Goal: Task Accomplishment & Management: Manage account settings

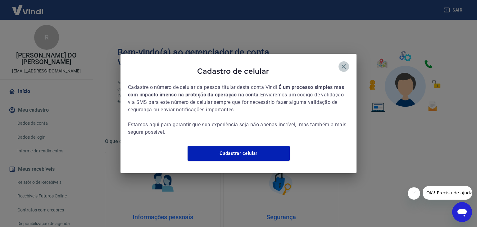
click at [344, 63] on icon "button" at bounding box center [343, 66] width 7 height 7
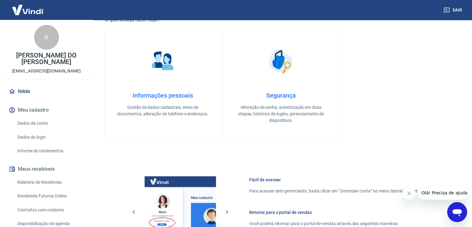
scroll to position [263, 0]
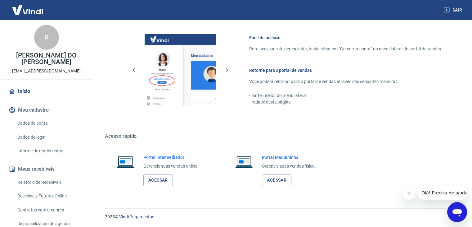
drag, startPoint x: 474, startPoint y: 70, endPoint x: 3, endPoint y: 11, distance: 475.0
click at [150, 181] on link "Acessar" at bounding box center [158, 179] width 30 height 11
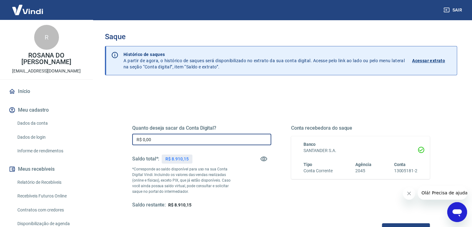
click at [173, 140] on input "R$ 0,00" at bounding box center [201, 139] width 139 height 11
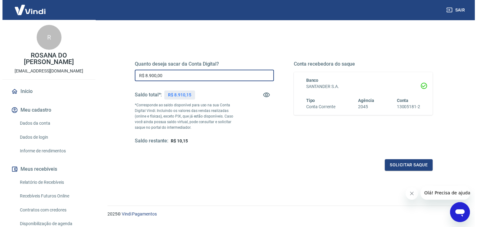
scroll to position [65, 0]
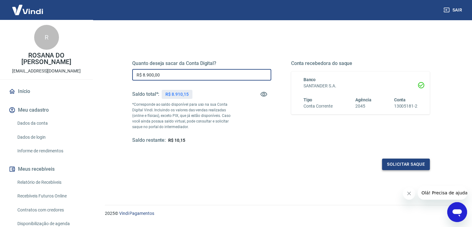
type input "R$ 8.900,00"
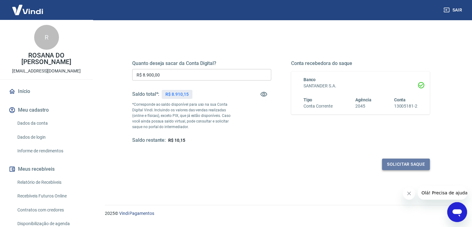
click at [398, 163] on button "Solicitar saque" at bounding box center [406, 163] width 48 height 11
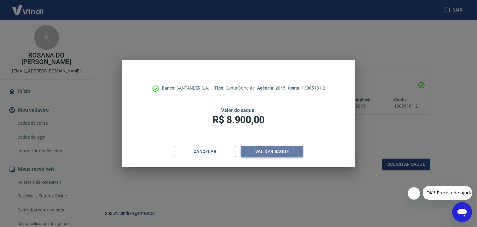
click at [276, 152] on button "Validar saque" at bounding box center [272, 151] width 62 height 11
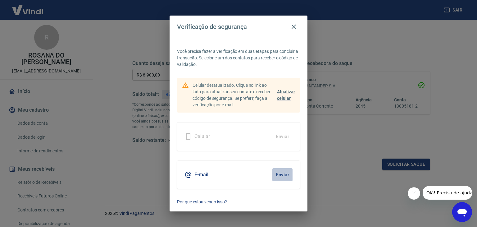
click at [282, 174] on button "Enviar" at bounding box center [282, 174] width 20 height 13
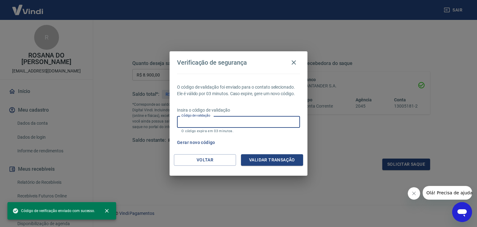
click at [243, 117] on input "Código de validação" at bounding box center [238, 121] width 123 height 11
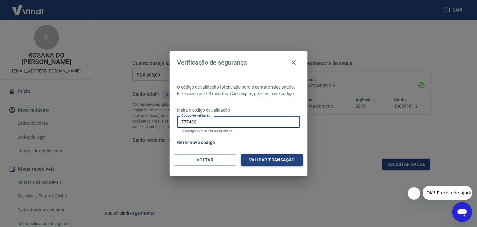
type input "777400"
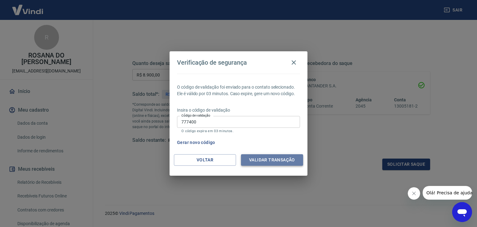
click at [263, 160] on button "Validar transação" at bounding box center [272, 159] width 62 height 11
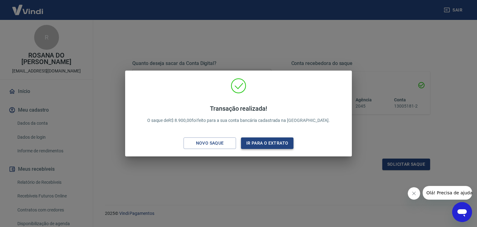
click at [278, 144] on button "Ir para o extrato" at bounding box center [267, 142] width 52 height 11
